Goal: Obtain resource: Download file/media

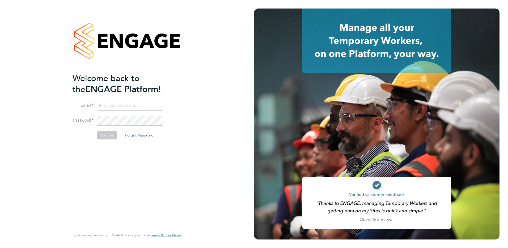
type input "c.saffhill@oandb.co.uk"
click at [113, 136] on button "Sign In" at bounding box center [107, 135] width 20 height 9
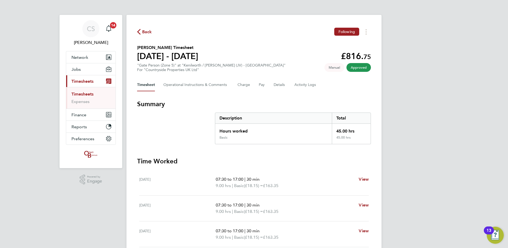
click at [138, 29] on icon "button" at bounding box center [138, 32] width 3 height 6
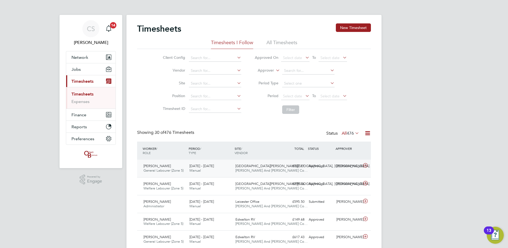
click at [332, 161] on div "Damon Bradley General Labourer (Zone 5) 25 - 31 Aug 2025 25 - 31 Aug 2025 Manua…" at bounding box center [254, 168] width 234 height 18
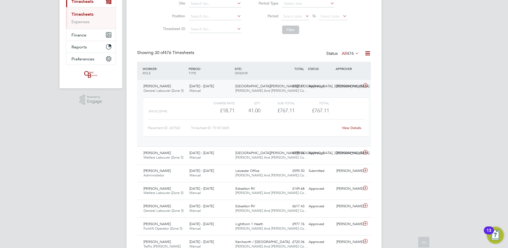
click at [343, 124] on div "View Details" at bounding box center [352, 128] width 26 height 9
click at [349, 130] on div "View Details" at bounding box center [352, 128] width 26 height 9
click at [350, 130] on div "View Details" at bounding box center [352, 128] width 26 height 9
click at [349, 128] on link "View Details" at bounding box center [351, 127] width 19 height 5
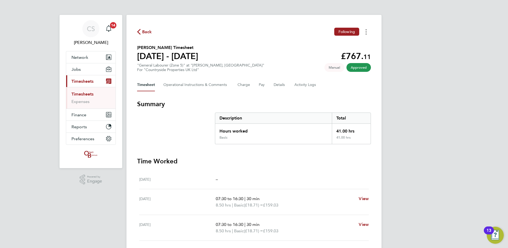
click at [366, 33] on icon "Timesheets Menu" at bounding box center [366, 31] width 1 height 5
drag, startPoint x: 366, startPoint y: 33, endPoint x: 282, endPoint y: 42, distance: 85.0
click at [367, 42] on link "Download timesheet" at bounding box center [339, 43] width 64 height 11
drag, startPoint x: 147, startPoint y: 29, endPoint x: 116, endPoint y: 34, distance: 31.5
click at [146, 29] on span "Back" at bounding box center [147, 32] width 10 height 6
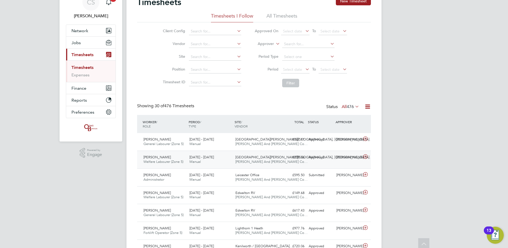
click at [224, 152] on div "[PERSON_NAME] Welfare Labourer (Zone 5) [DATE] - [DATE] [DATE] - [DATE] Manual …" at bounding box center [254, 159] width 234 height 18
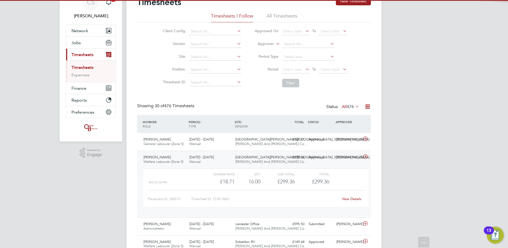
click at [351, 198] on link "View Details" at bounding box center [351, 198] width 19 height 5
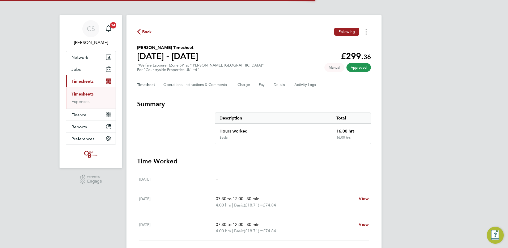
click at [363, 33] on button "Timesheets Menu" at bounding box center [366, 32] width 10 height 8
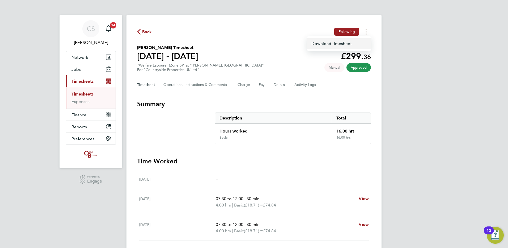
click at [345, 43] on link "Download timesheet" at bounding box center [339, 43] width 64 height 11
click at [445, 69] on div "CS Chloe Saffill Notifications 14 Applications: Network Team Members Businesses…" at bounding box center [254, 189] width 508 height 378
click at [139, 31] on icon "button" at bounding box center [138, 32] width 3 height 6
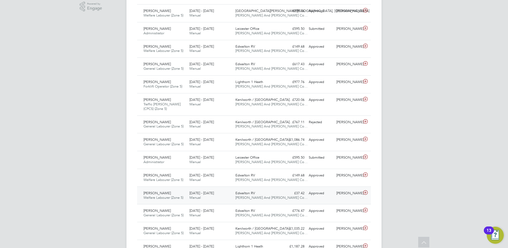
scroll to position [213, 0]
